Goal: Information Seeking & Learning: Learn about a topic

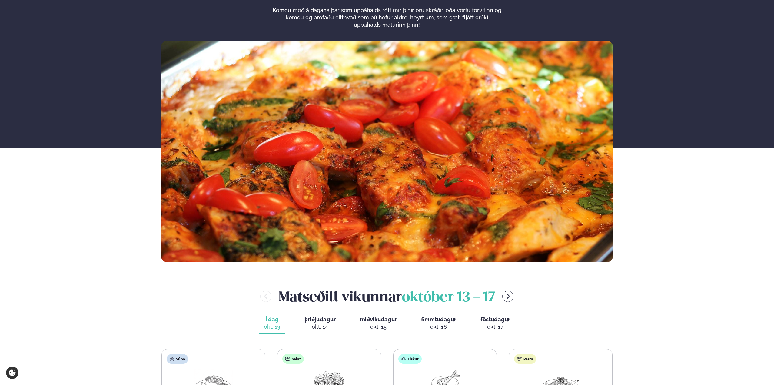
scroll to position [182, 0]
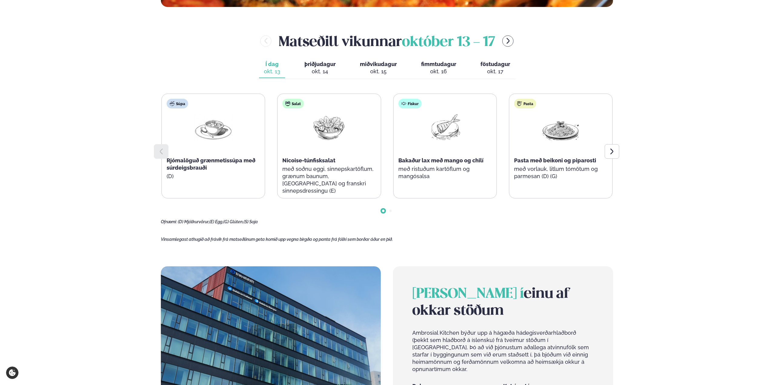
scroll to position [333, 0]
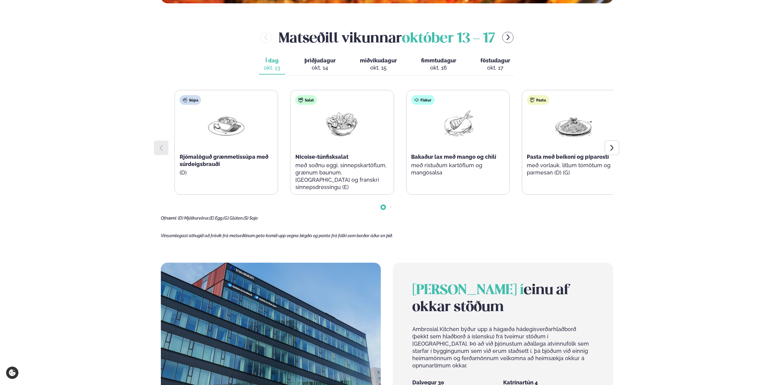
click at [291, 156] on div "Salat Nicoise-túnfisksalat með soðnu eggi, sinnepskartöflum, grænum baunum, ska…" at bounding box center [342, 146] width 103 height 112
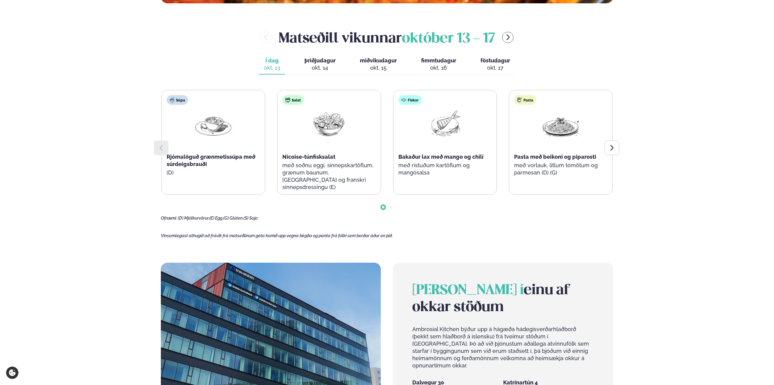
click at [325, 62] on span "þriðjudagur" at bounding box center [320, 60] width 31 height 6
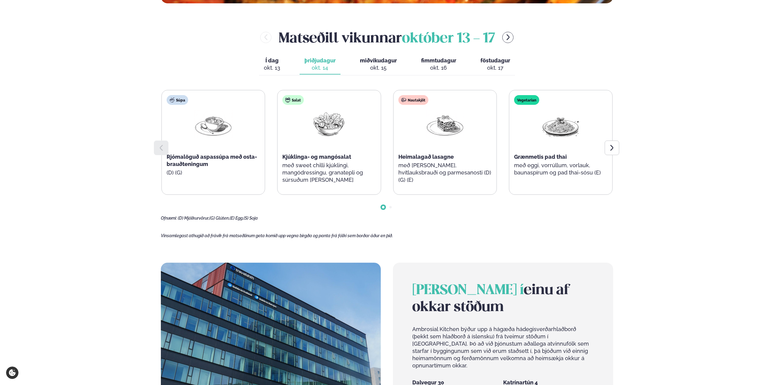
click at [277, 61] on span "Í dag" at bounding box center [272, 60] width 16 height 7
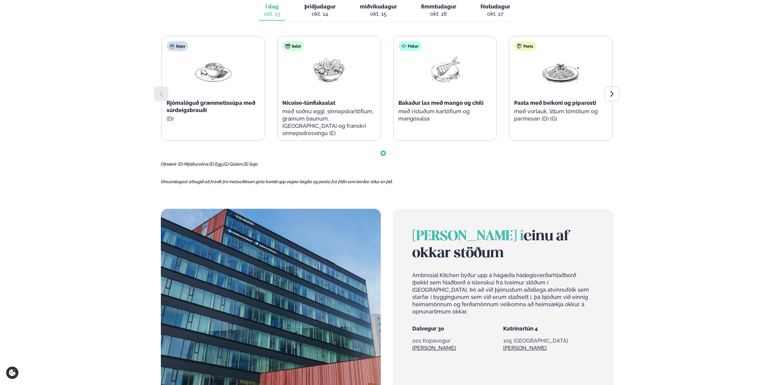
scroll to position [273, 0]
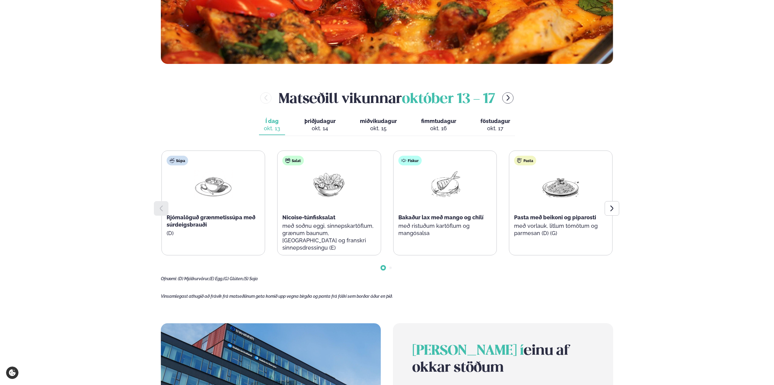
click at [327, 117] on button "þriðjudagur þri. okt. 14" at bounding box center [320, 125] width 41 height 20
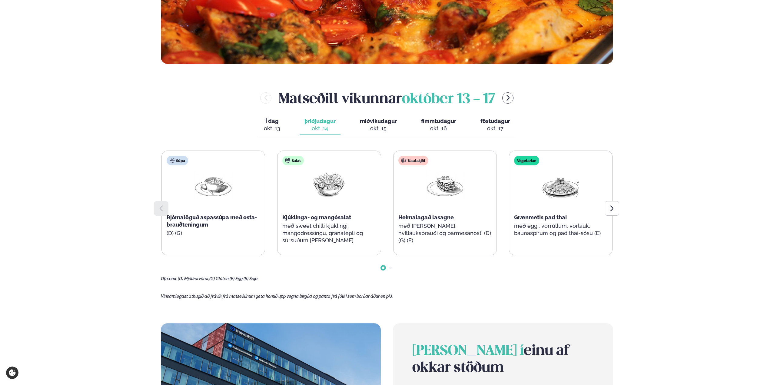
click at [379, 119] on span "miðvikudagur" at bounding box center [378, 121] width 37 height 6
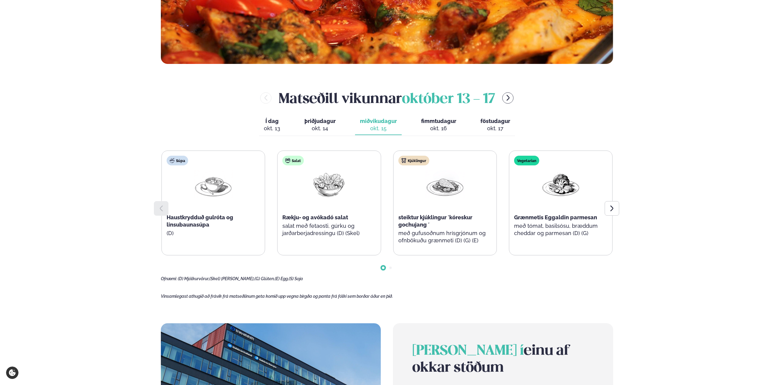
click at [442, 121] on span "fimmtudagur" at bounding box center [438, 121] width 35 height 6
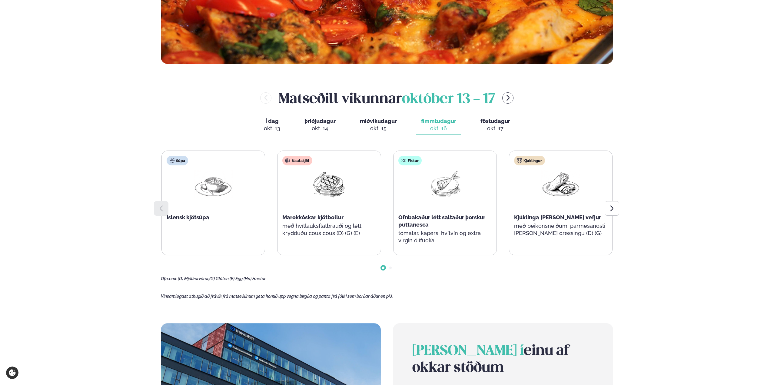
click at [479, 121] on button "föstudagur fös. okt. 17" at bounding box center [495, 125] width 39 height 20
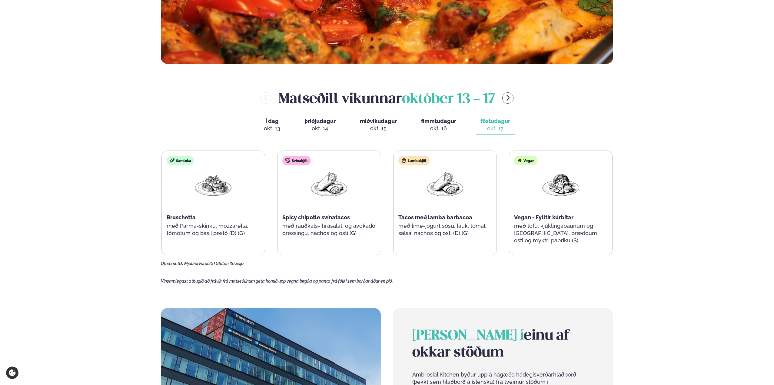
click at [327, 123] on span "þriðjudagur" at bounding box center [320, 121] width 31 height 6
